Goal: Information Seeking & Learning: Find specific fact

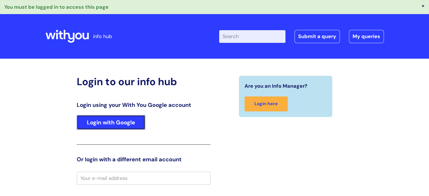
click at [122, 124] on link "Login with Google" at bounding box center [111, 122] width 69 height 15
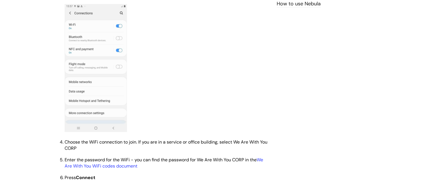
scroll to position [395, 0]
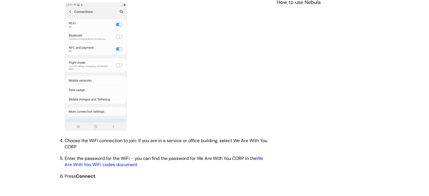
click at [114, 168] on link "We Are With You WiFi codes document" at bounding box center [164, 162] width 199 height 12
